Goal: Transaction & Acquisition: Subscribe to service/newsletter

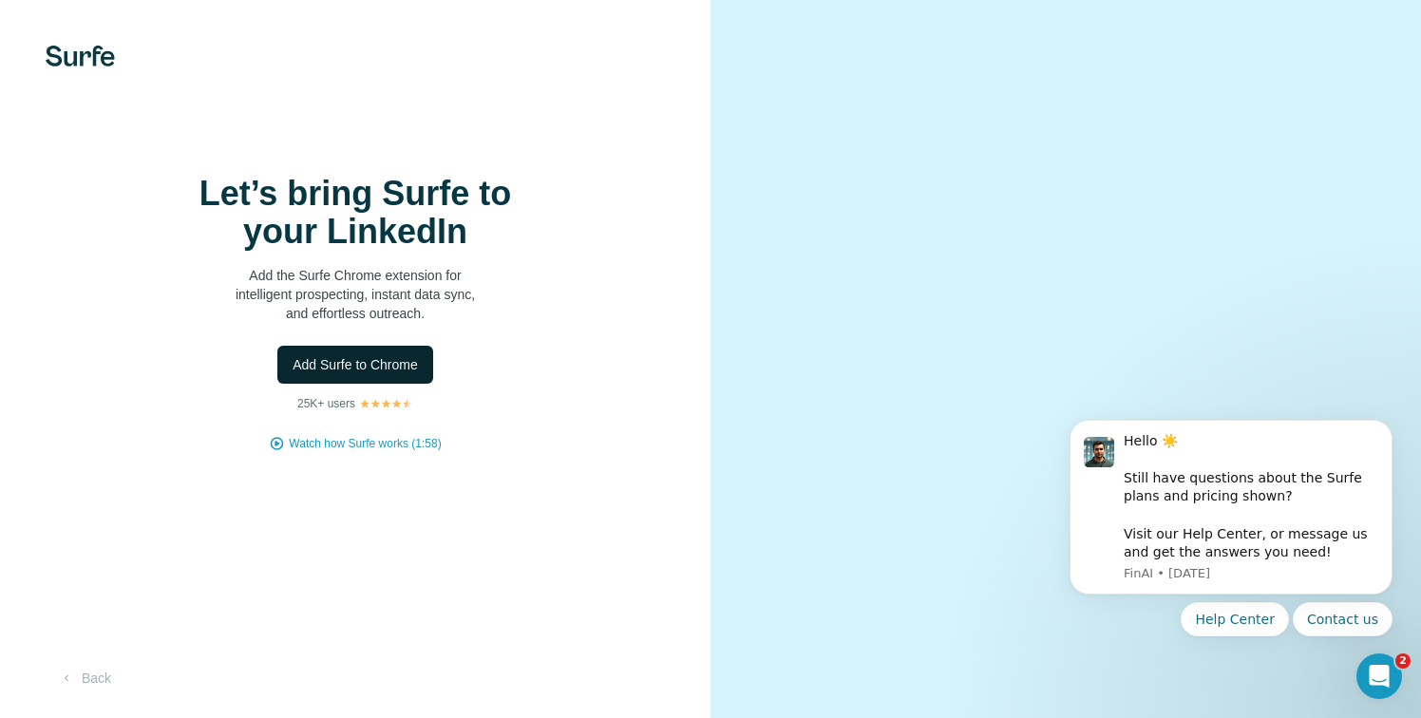
click at [352, 374] on span "Add Surfe to Chrome" at bounding box center [355, 364] width 125 height 19
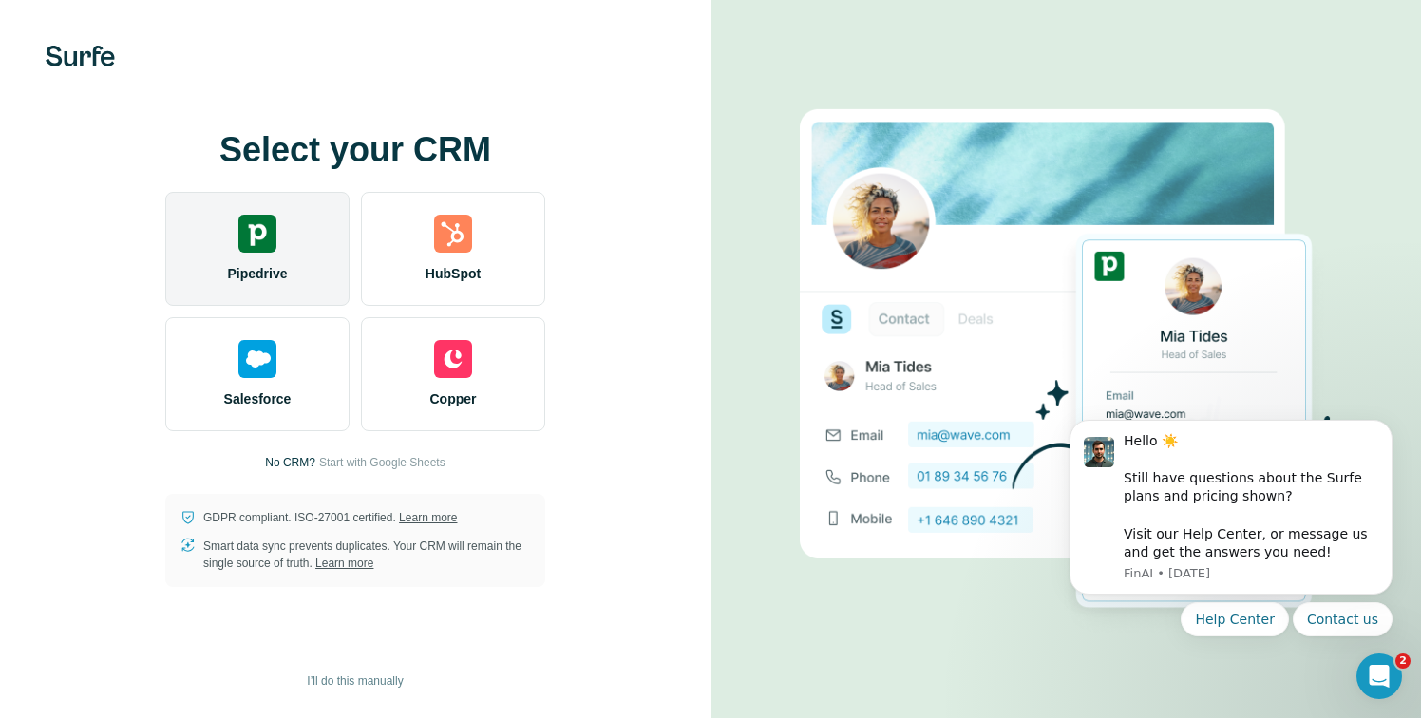
click at [269, 285] on div "Pipedrive" at bounding box center [257, 249] width 184 height 114
click at [310, 236] on div "Pipedrive" at bounding box center [257, 249] width 184 height 114
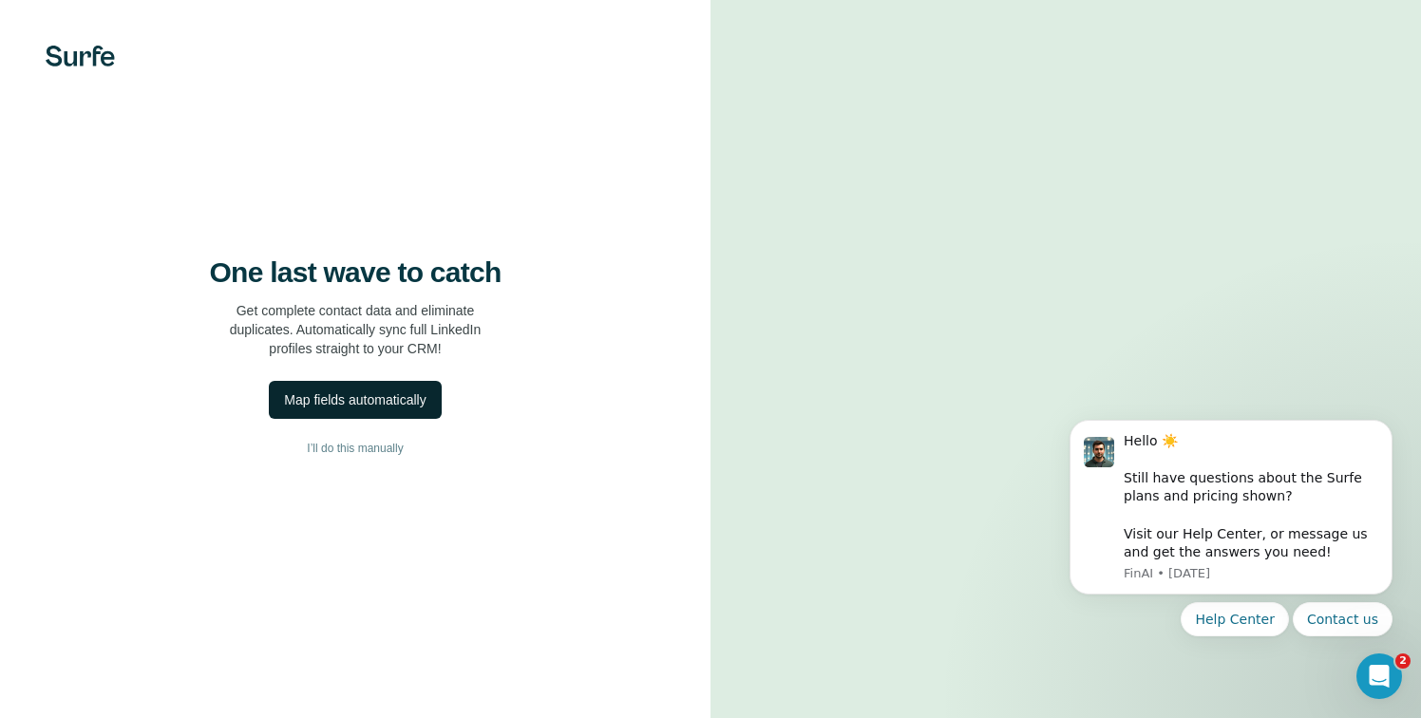
click at [386, 410] on div "Map fields automatically" at bounding box center [355, 400] width 142 height 19
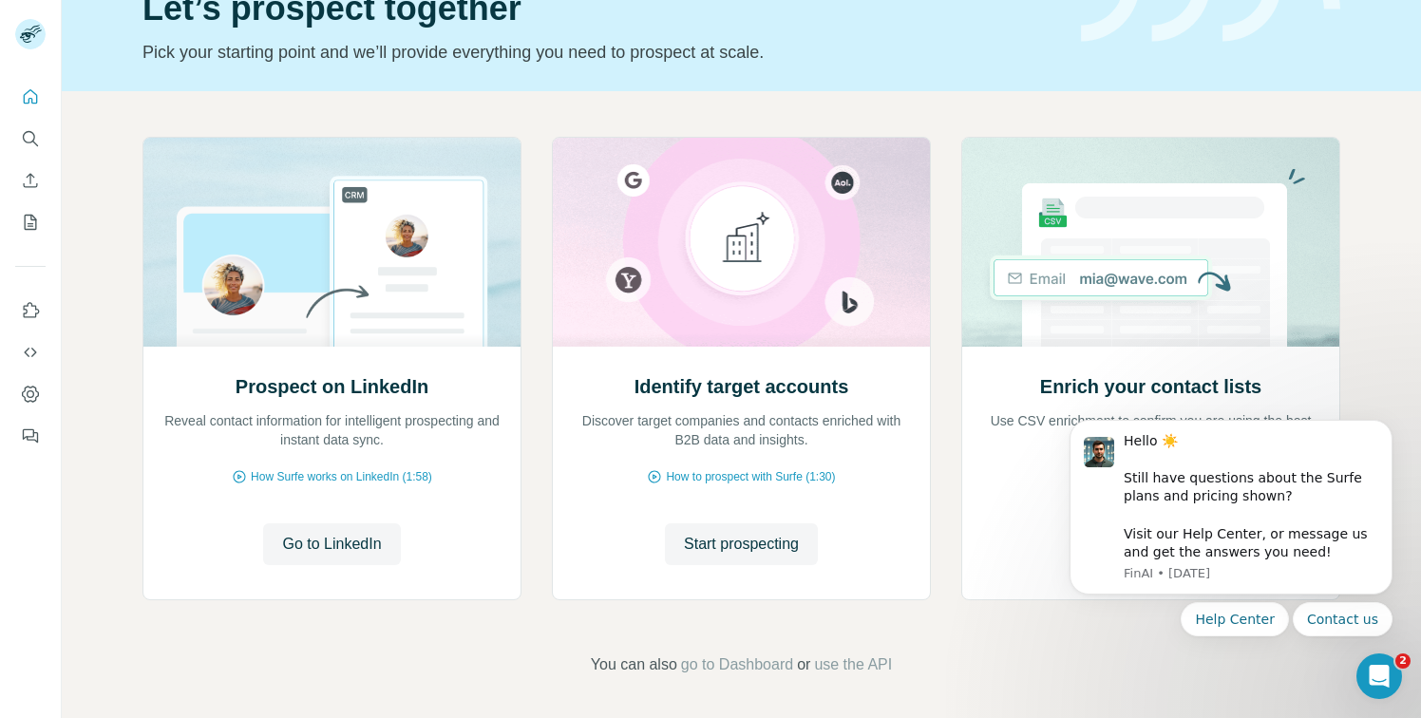
scroll to position [103, 0]
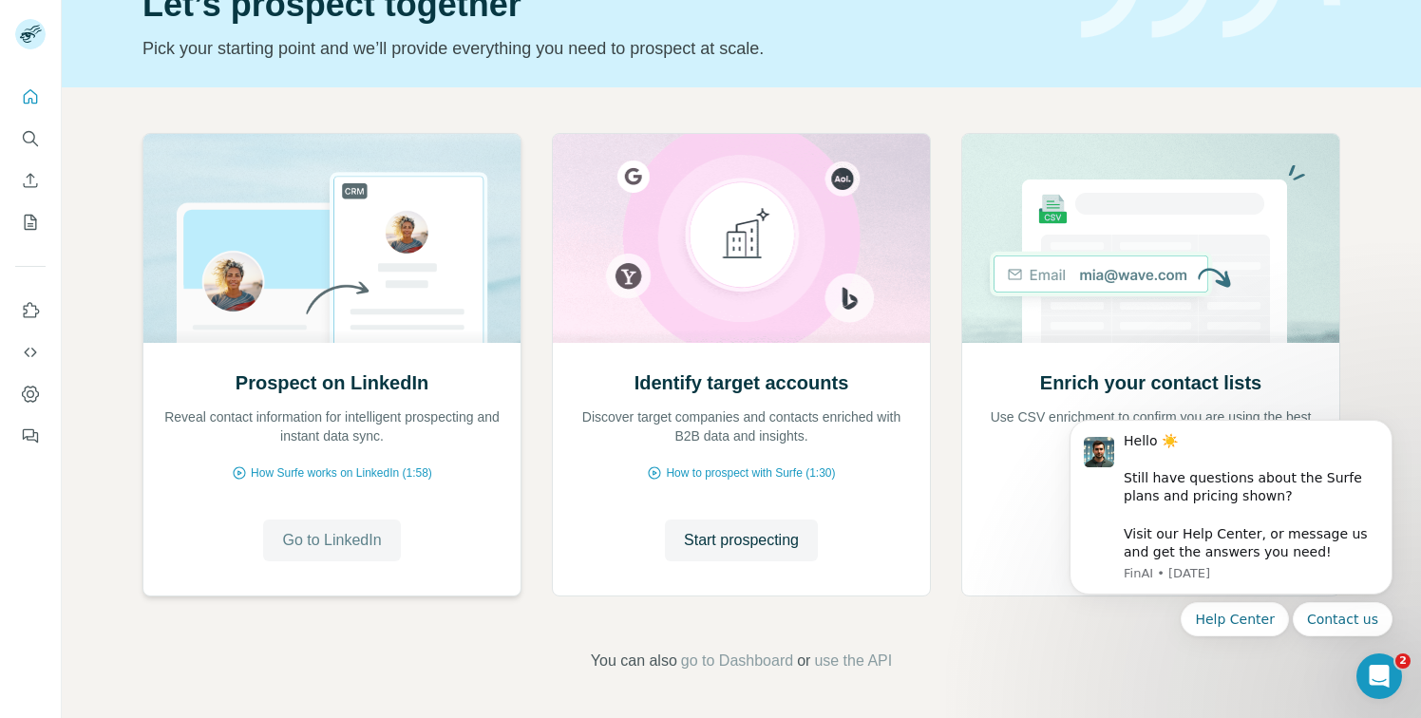
click at [358, 528] on button "Go to LinkedIn" at bounding box center [331, 541] width 137 height 42
click at [34, 93] on icon "Quick start" at bounding box center [31, 96] width 14 height 14
click at [733, 443] on p "Discover target companies and contacts enriched with B2B data and insights." at bounding box center [741, 427] width 339 height 38
click at [759, 547] on span "Start prospecting" at bounding box center [741, 540] width 115 height 23
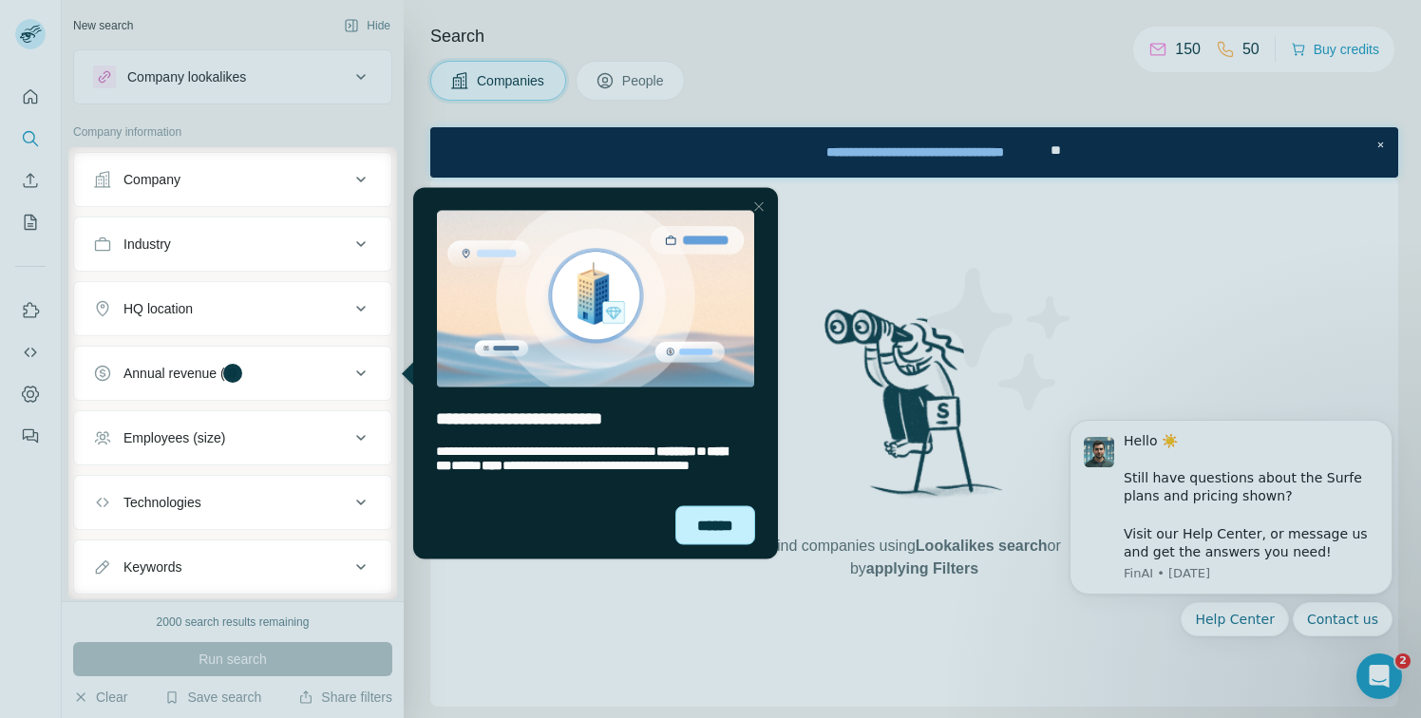
click at [724, 528] on div "******" at bounding box center [716, 524] width 80 height 39
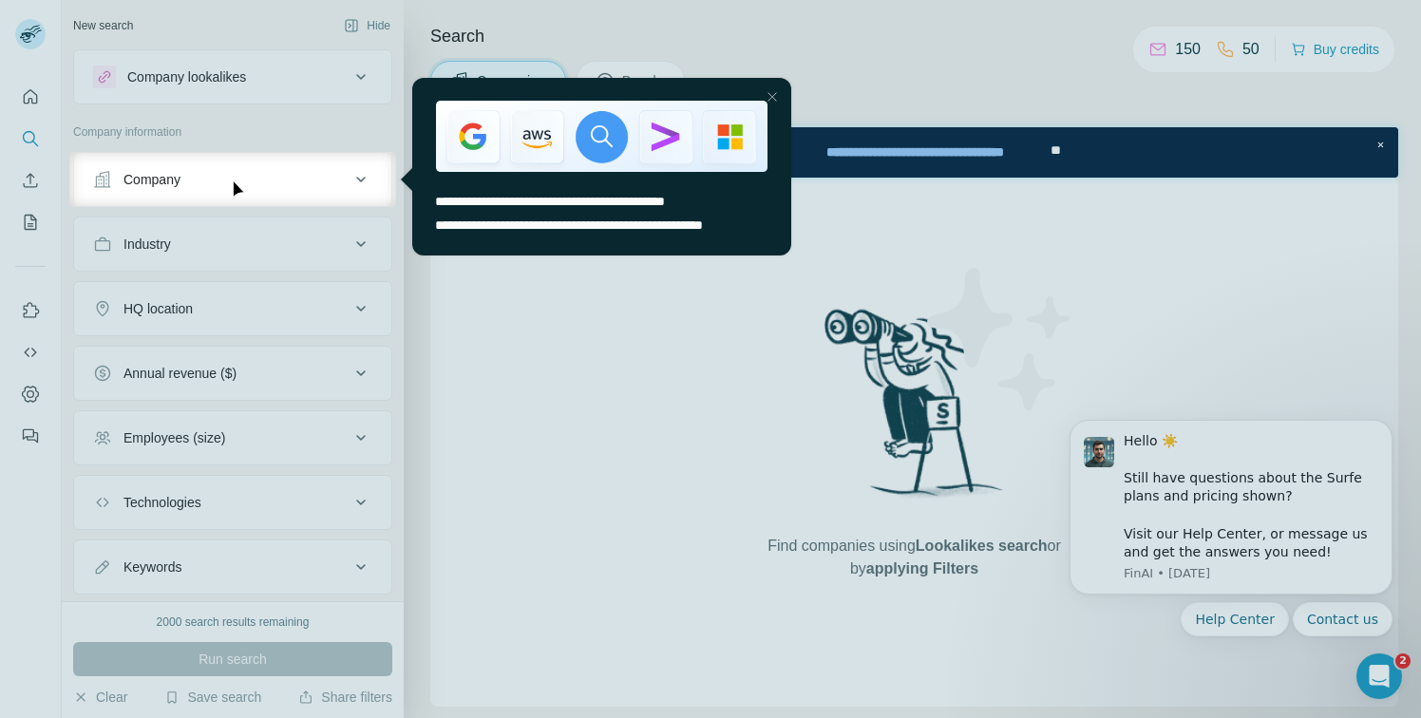
click at [724, 528] on div at bounding box center [710, 462] width 1421 height 511
click at [772, 98] on div "Close Step" at bounding box center [772, 97] width 23 height 23
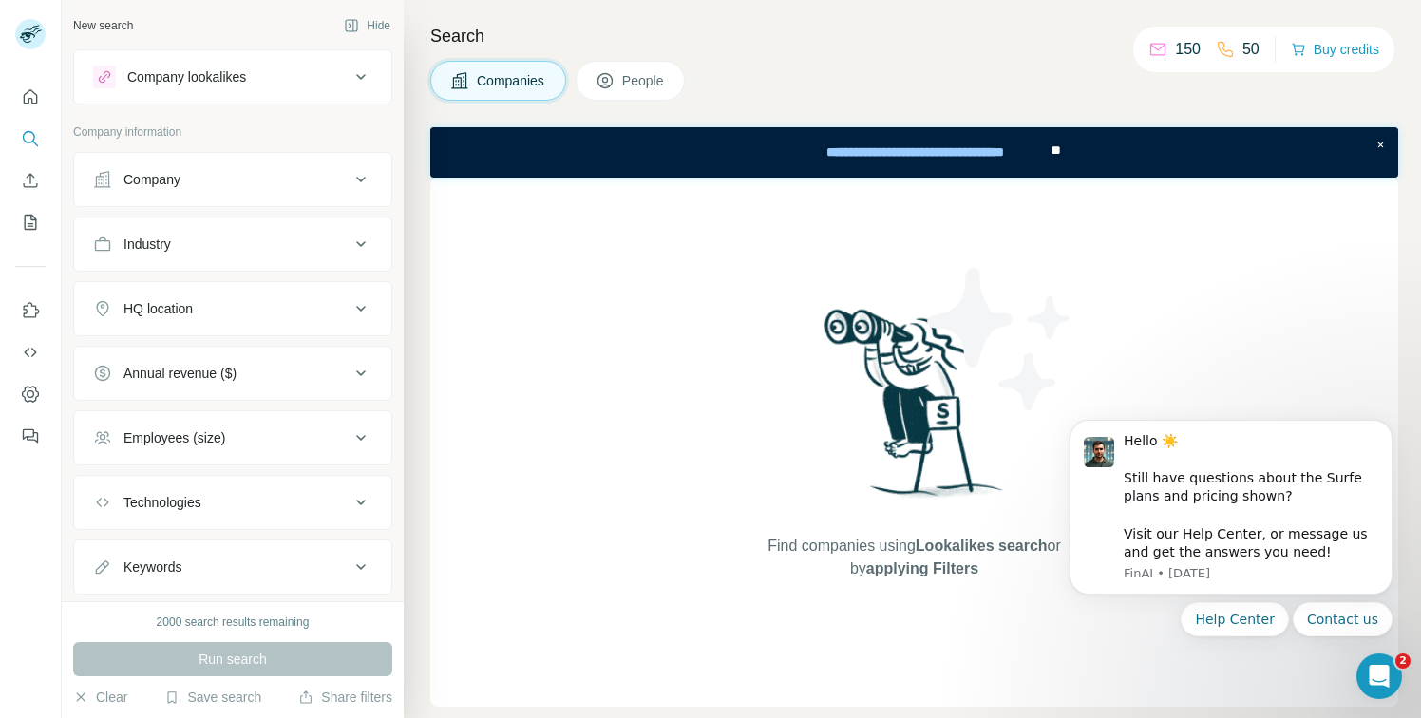
click at [324, 181] on div "Company" at bounding box center [221, 179] width 257 height 19
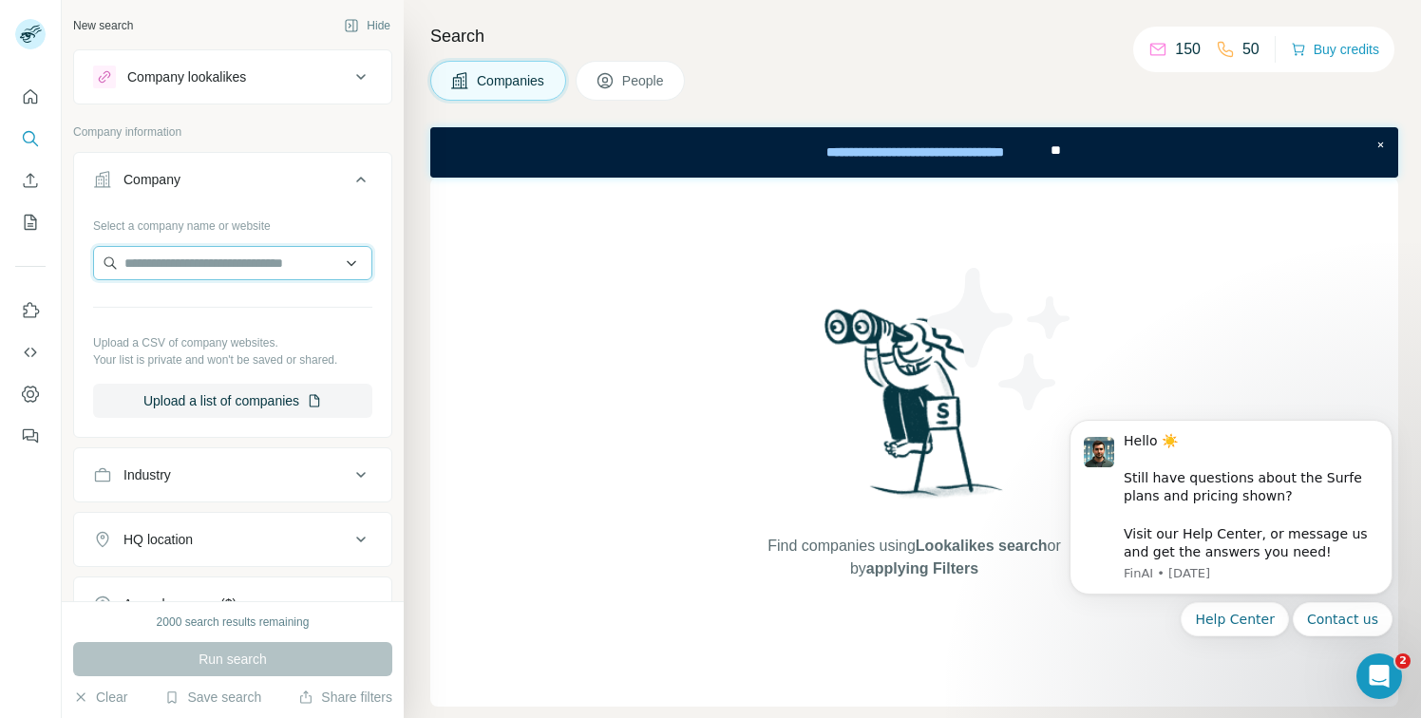
click at [274, 262] on input "text" at bounding box center [232, 263] width 279 height 34
drag, startPoint x: 255, startPoint y: 264, endPoint x: 159, endPoint y: 262, distance: 96.0
click at [159, 262] on input "**********" at bounding box center [232, 263] width 279 height 34
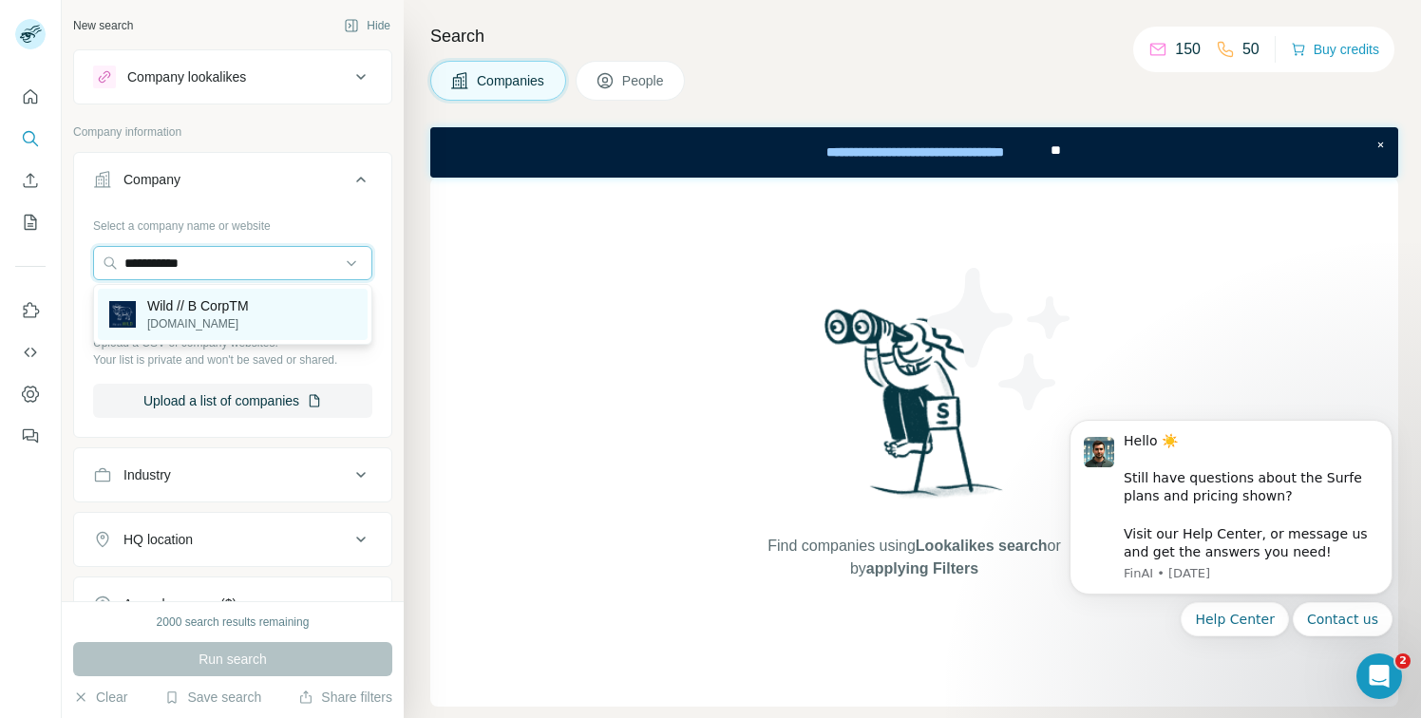
type input "**********"
click at [249, 319] on p "[DOMAIN_NAME]" at bounding box center [198, 323] width 102 height 17
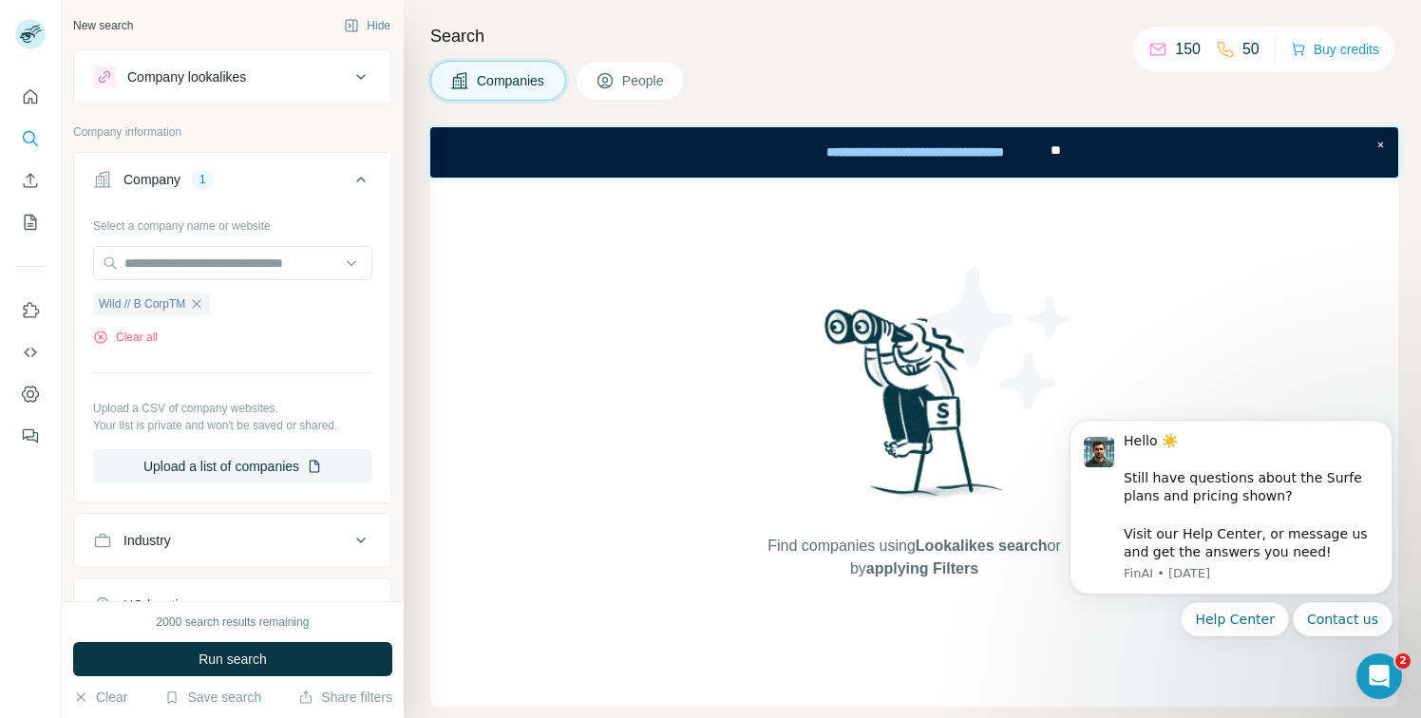
click at [256, 86] on div "Company lookalikes" at bounding box center [221, 77] width 257 height 23
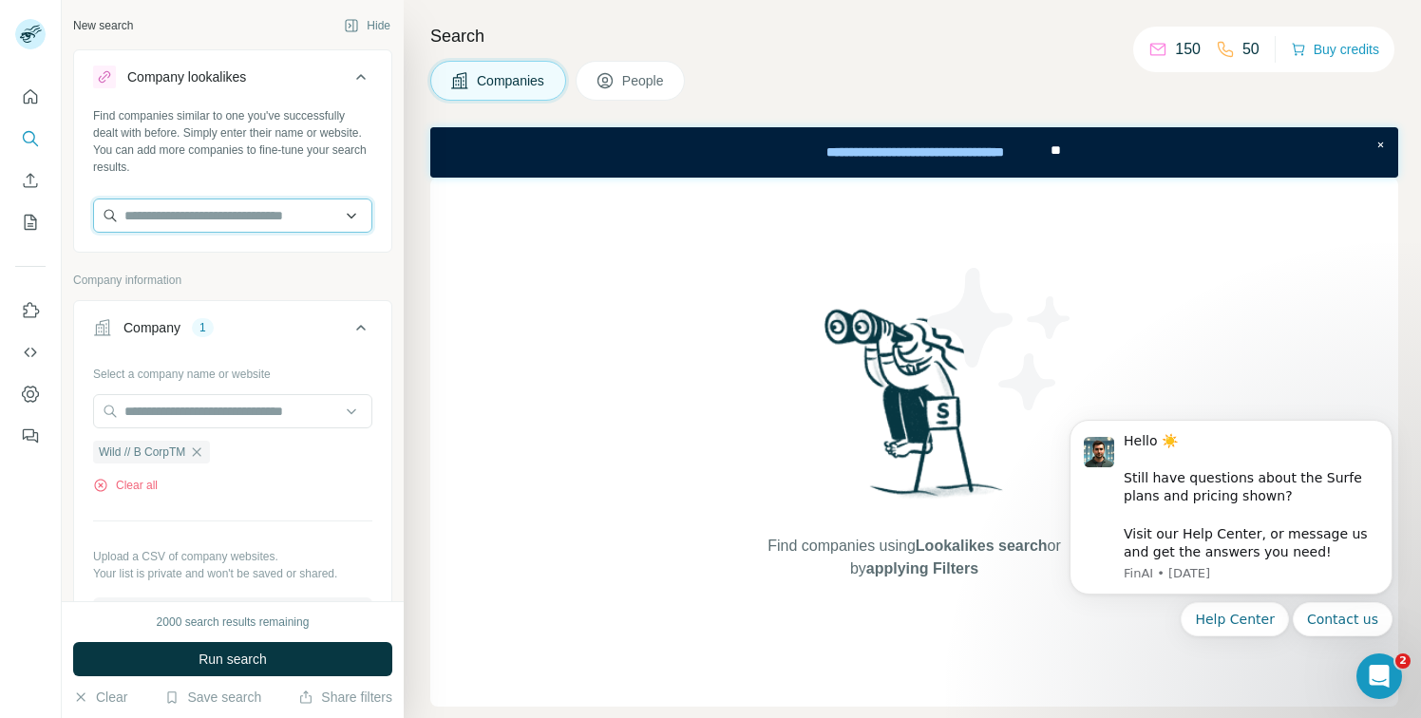
click at [274, 227] on input "text" at bounding box center [232, 216] width 279 height 34
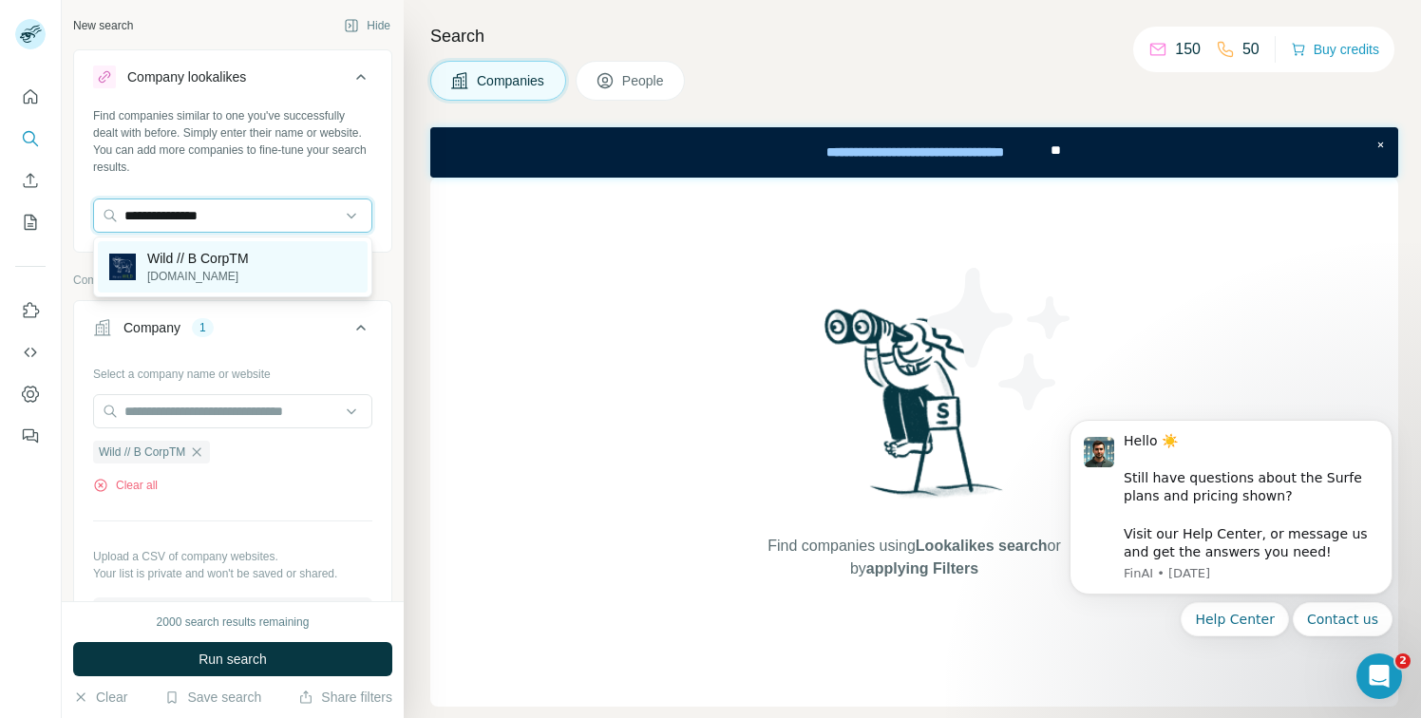
type input "**********"
click at [267, 279] on div "Wild // B CorpTM [DOMAIN_NAME]" at bounding box center [233, 266] width 270 height 51
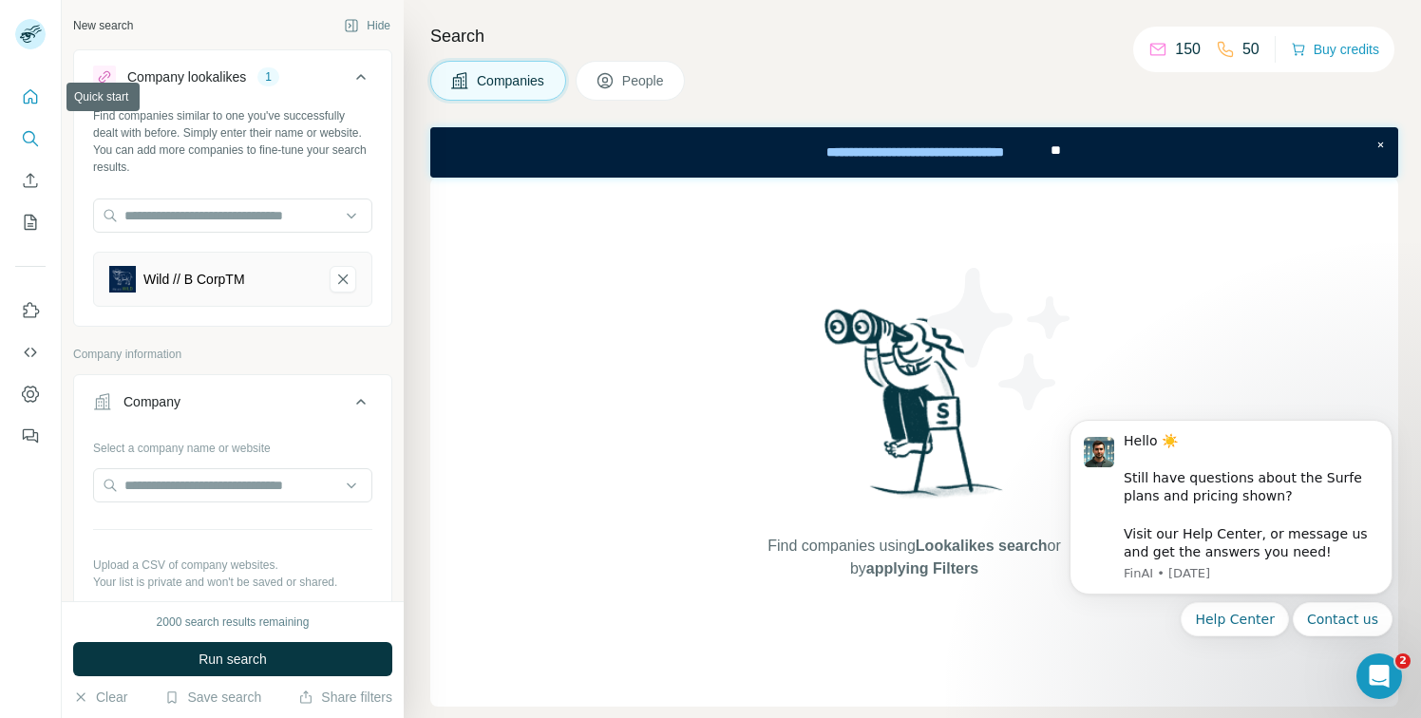
click at [34, 94] on icon "Quick start" at bounding box center [31, 96] width 14 height 14
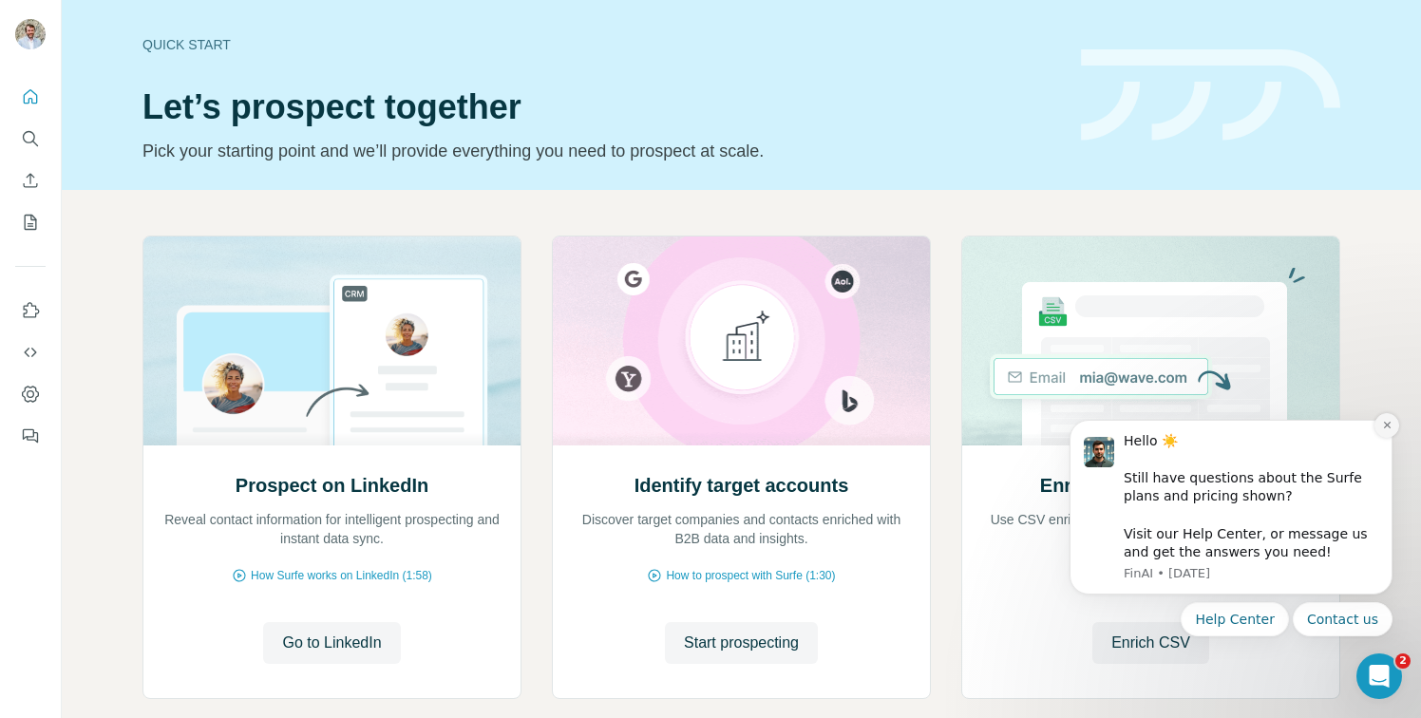
click at [1388, 426] on icon "Dismiss notification" at bounding box center [1388, 425] width 10 height 10
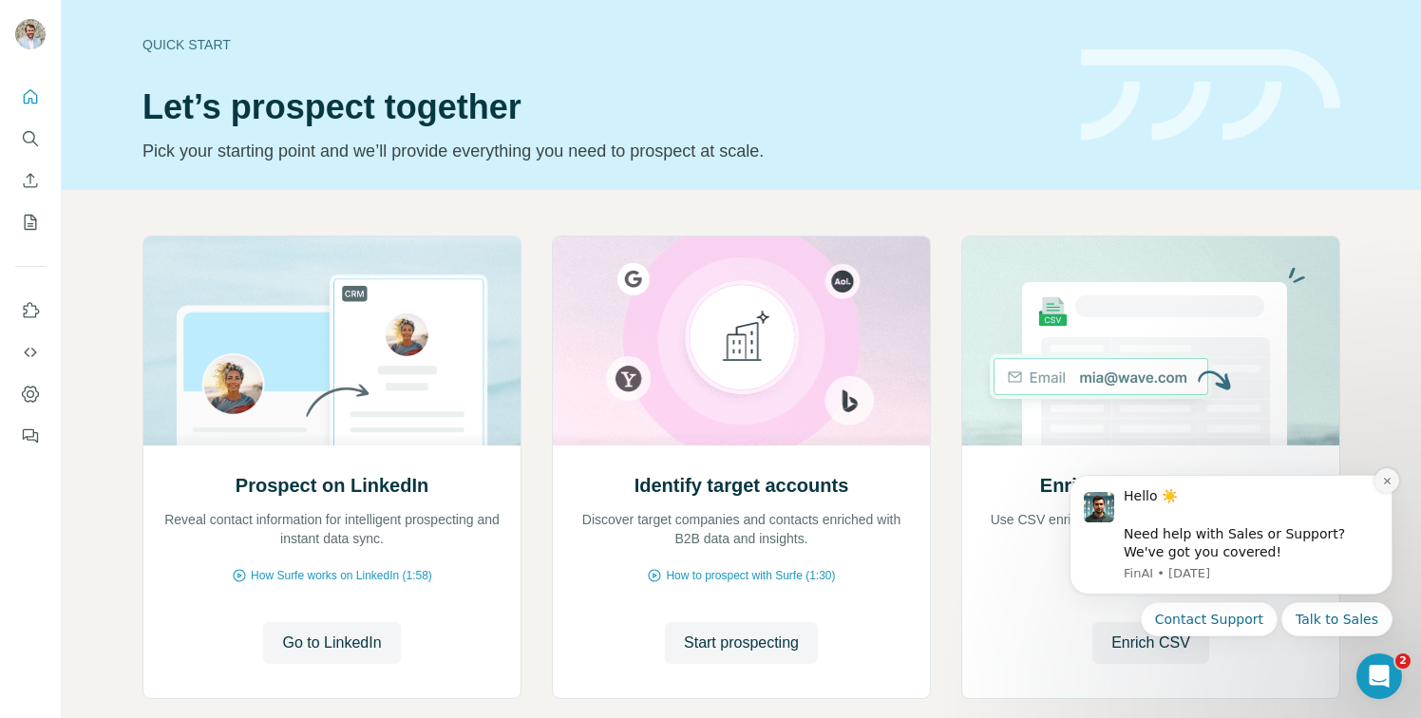
click at [1385, 479] on icon "Dismiss notification" at bounding box center [1386, 481] width 7 height 7
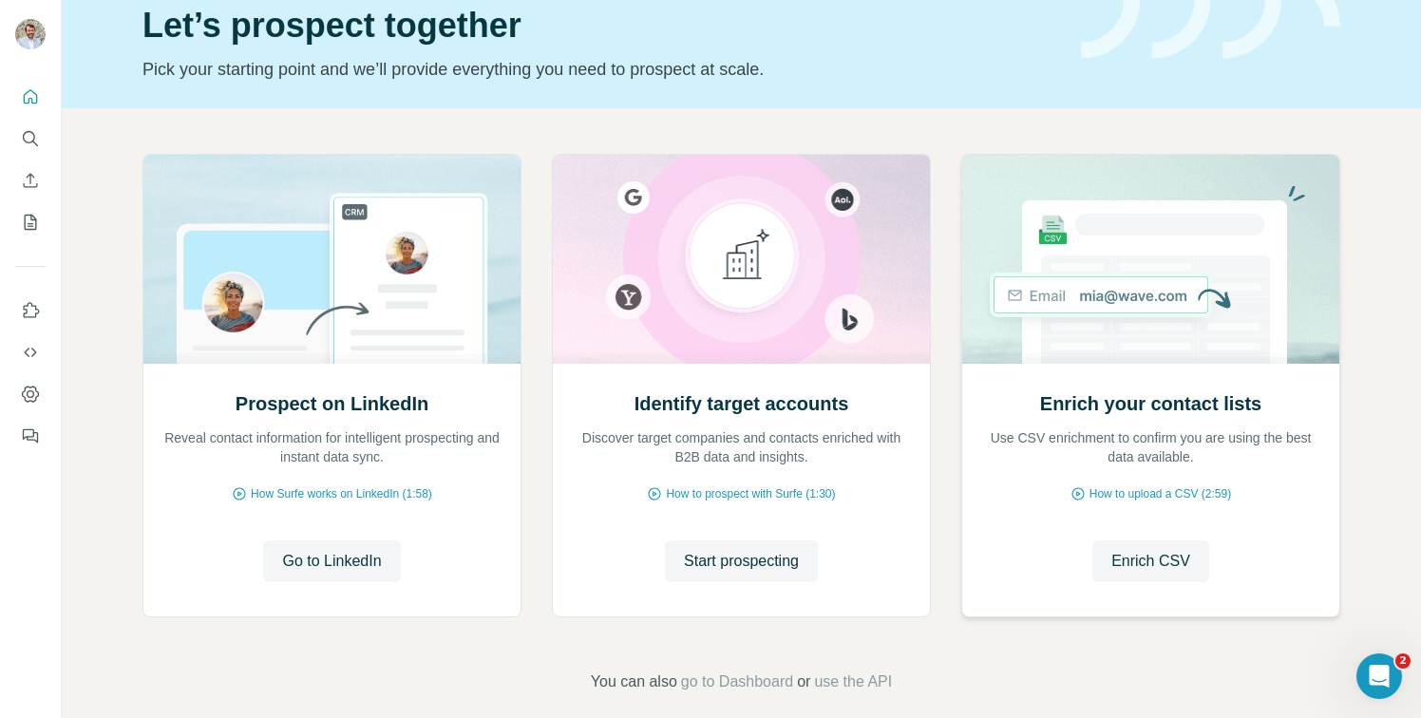
scroll to position [103, 0]
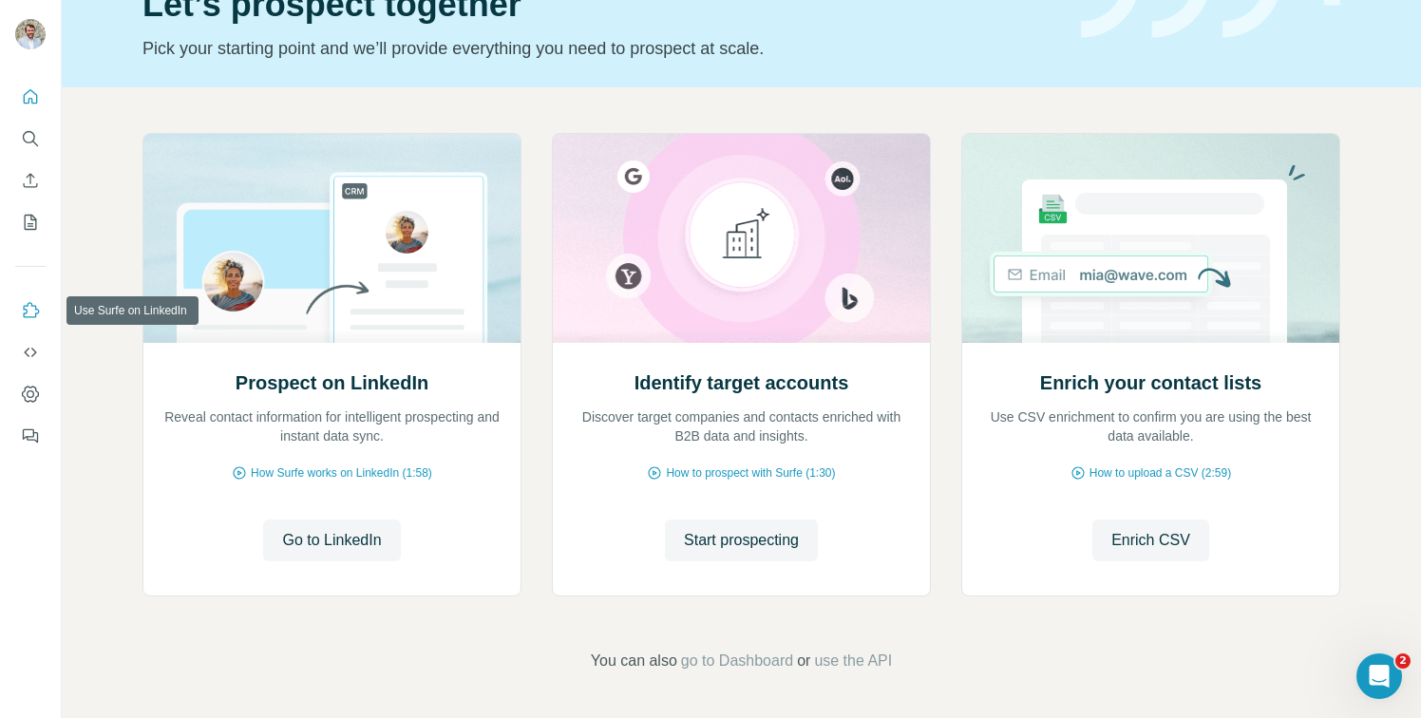
click at [34, 305] on icon "Use Surfe on LinkedIn" at bounding box center [32, 309] width 16 height 15
